Goal: Task Accomplishment & Management: Complete application form

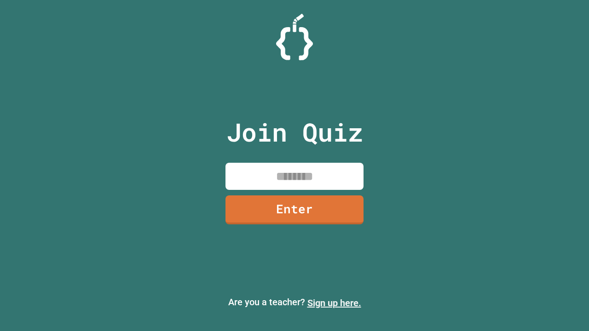
click at [334, 303] on link "Sign up here." at bounding box center [334, 303] width 54 height 11
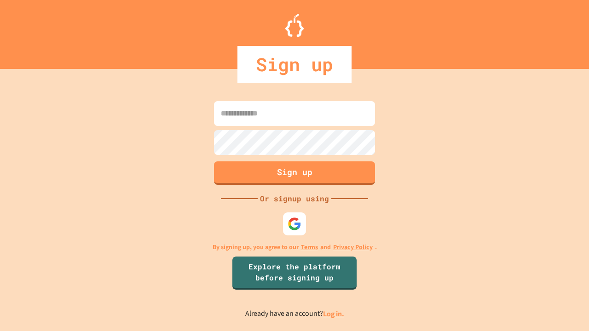
click at [334, 314] on link "Log in." at bounding box center [333, 314] width 21 height 10
